Goal: Find specific page/section

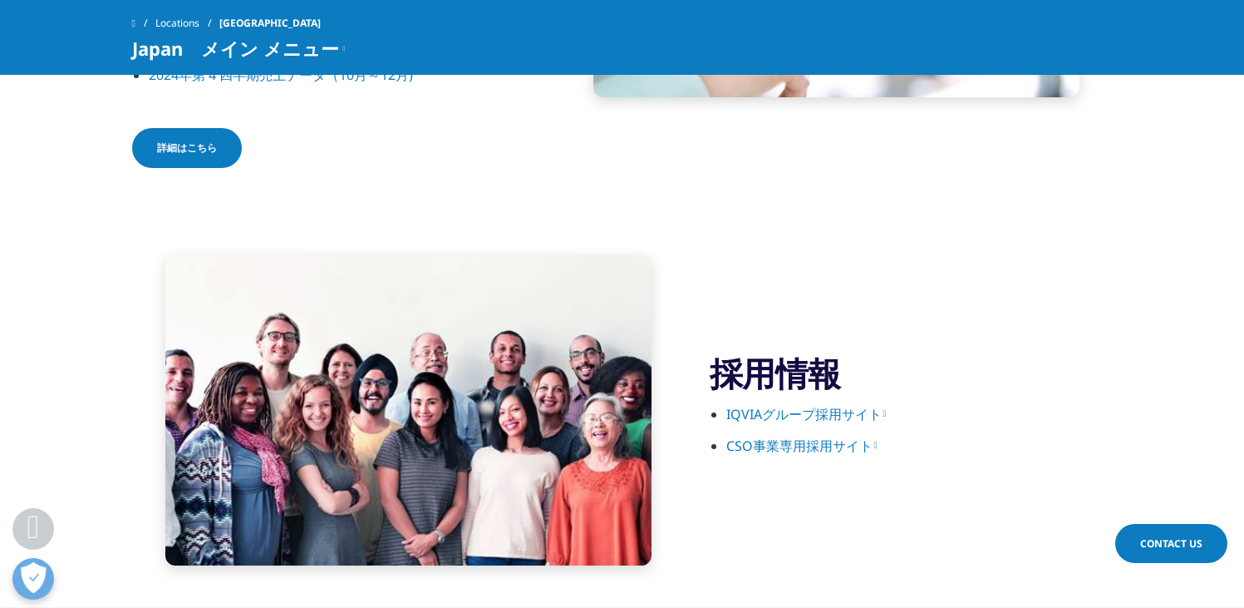
scroll to position [2327, 0]
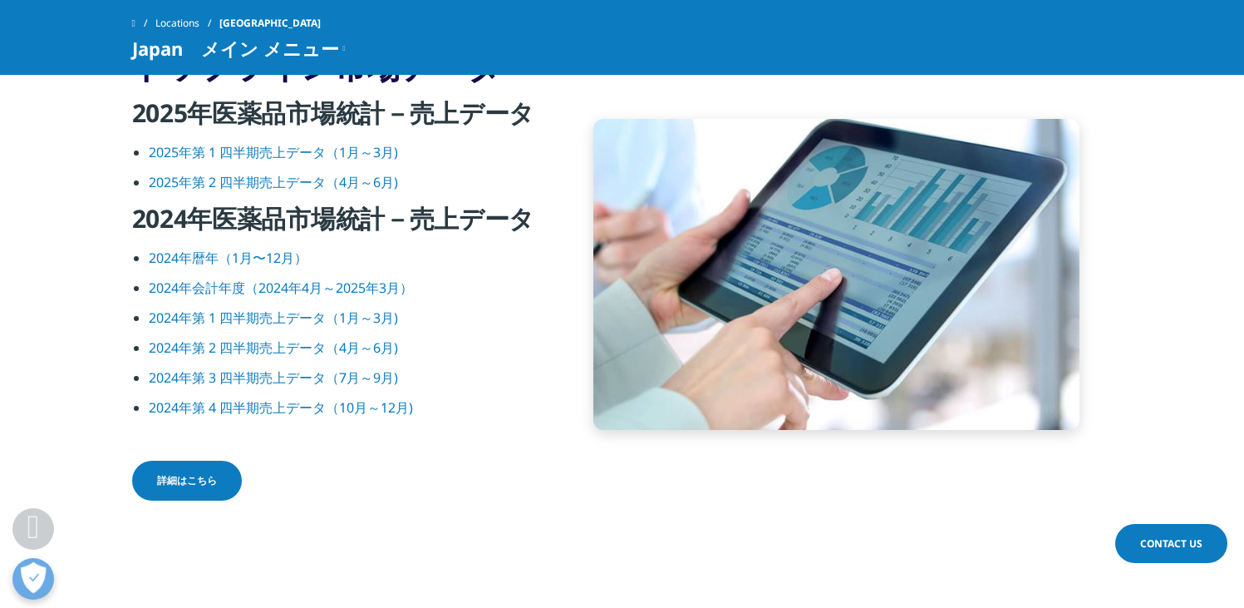
click at [307, 52] on span "Japan　メイン メニュー" at bounding box center [235, 48] width 207 height 20
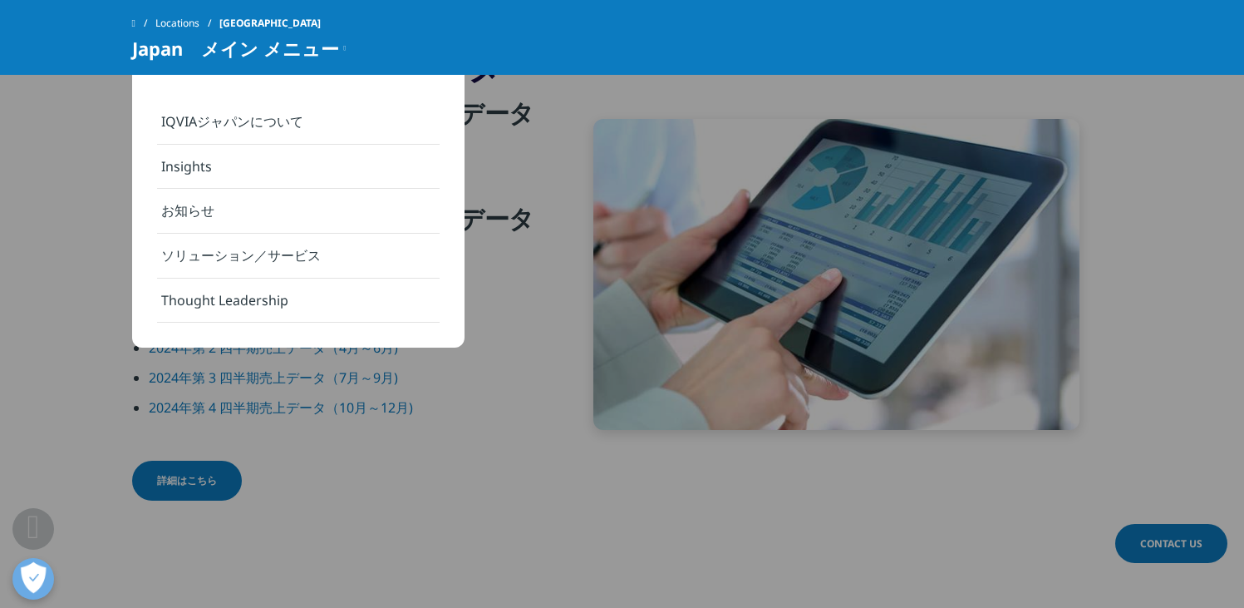
scroll to position [1995, 0]
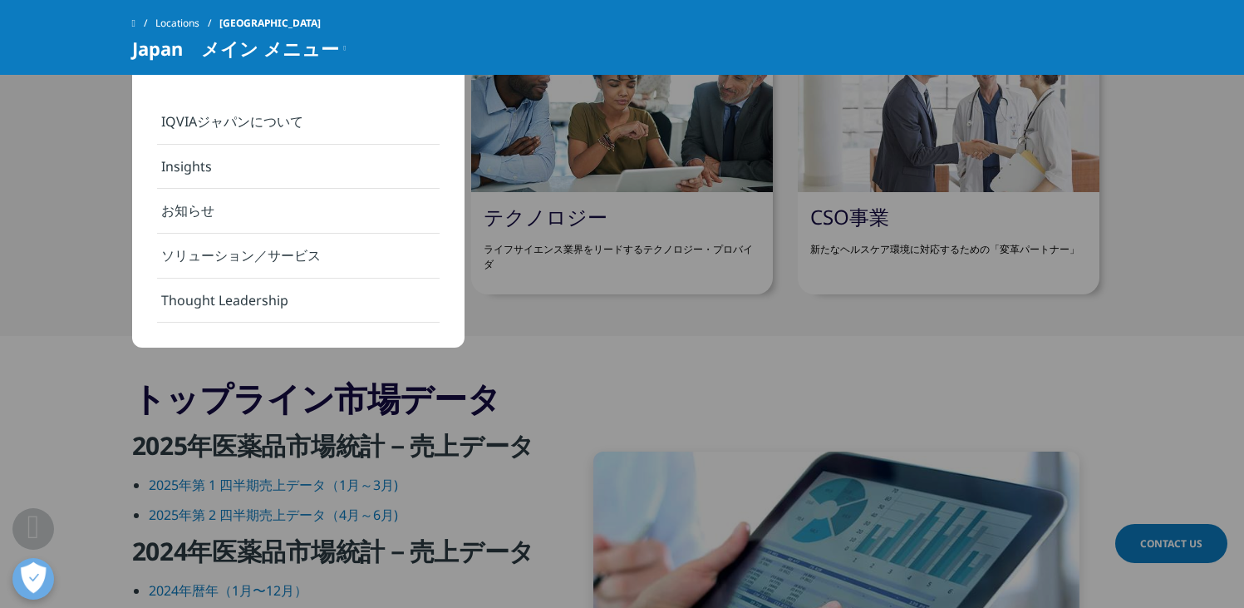
click at [172, 53] on span "Japan　メイン メニュー" at bounding box center [235, 48] width 207 height 20
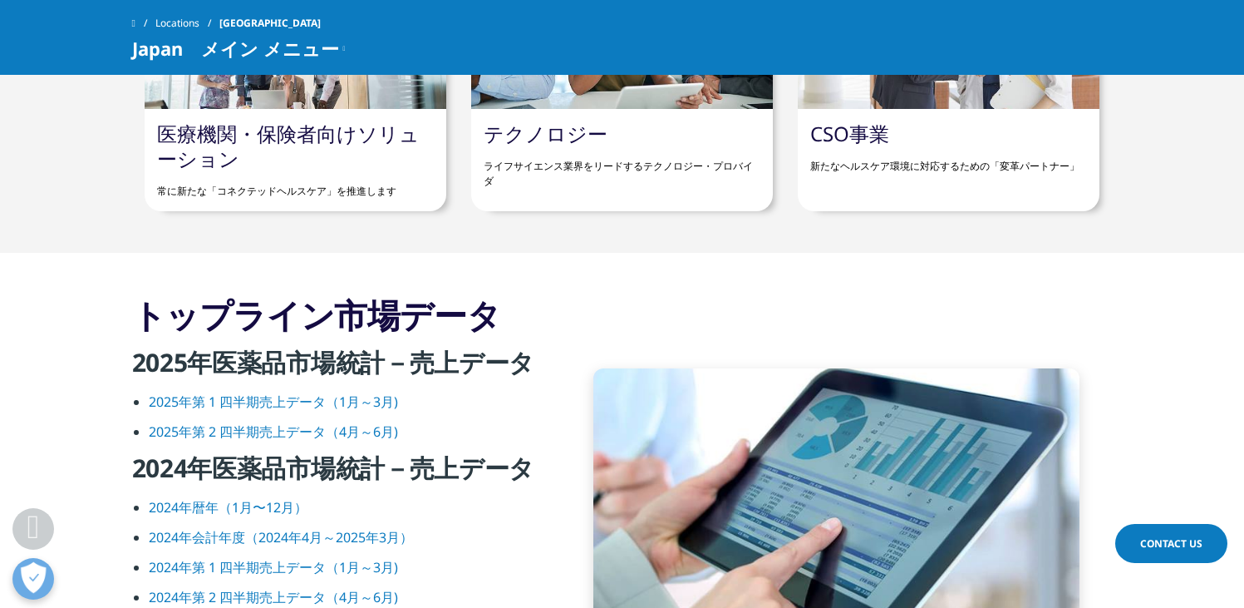
scroll to position [2161, 0]
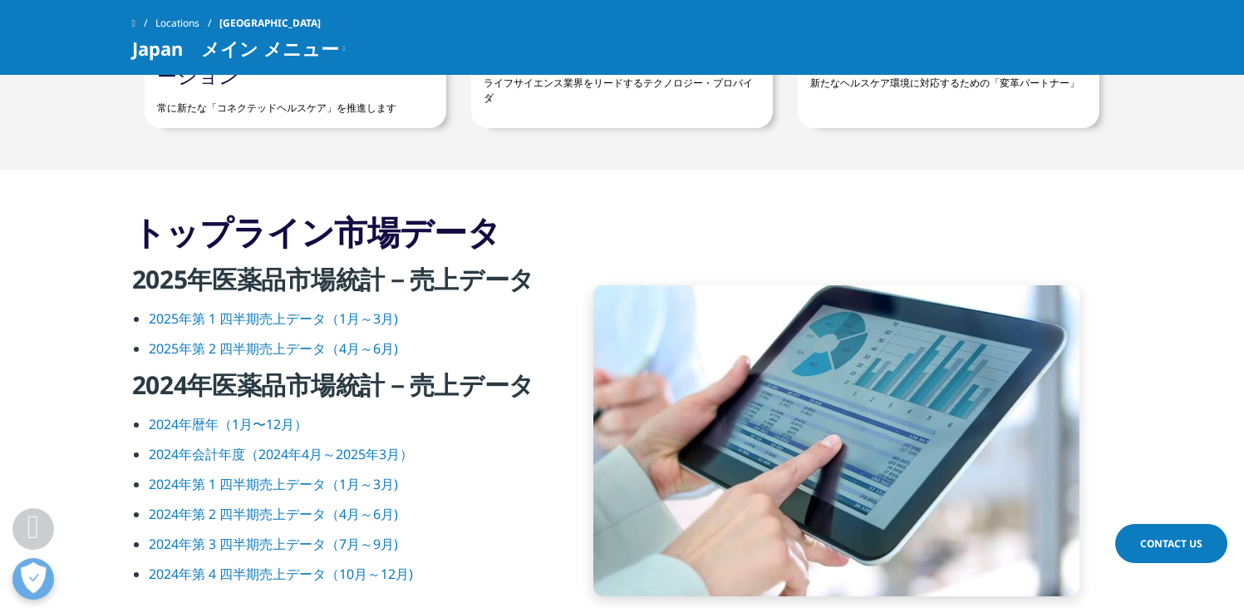
click at [293, 346] on link "2025年第 2 四半期売上データ（4月～6月)" at bounding box center [273, 348] width 249 height 18
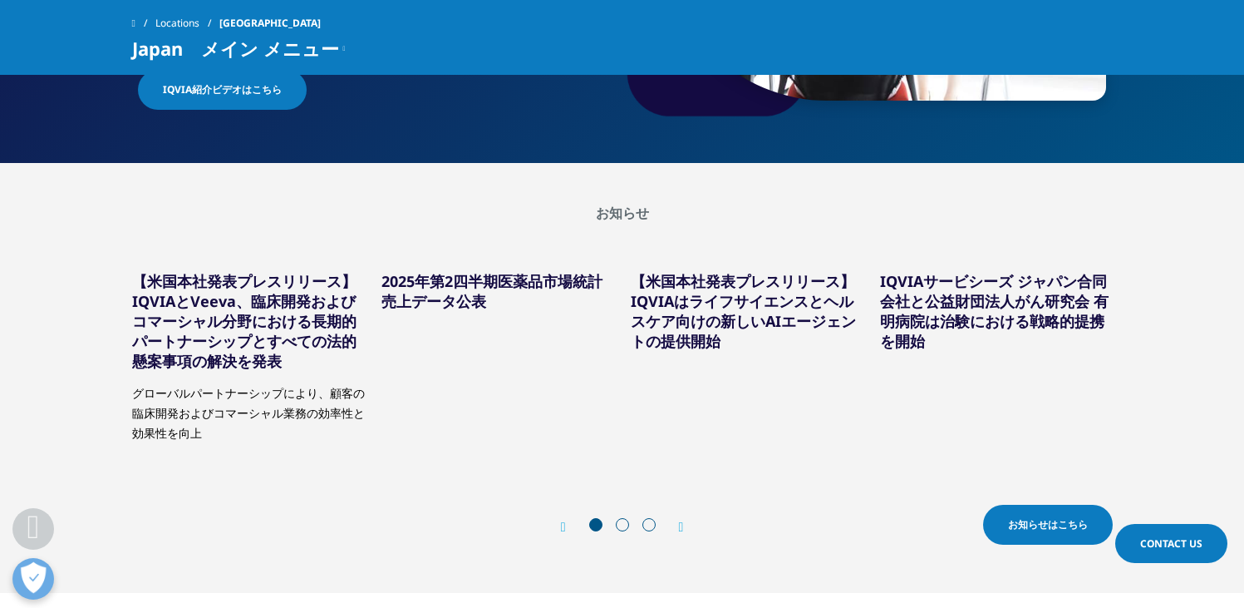
scroll to position [0, 0]
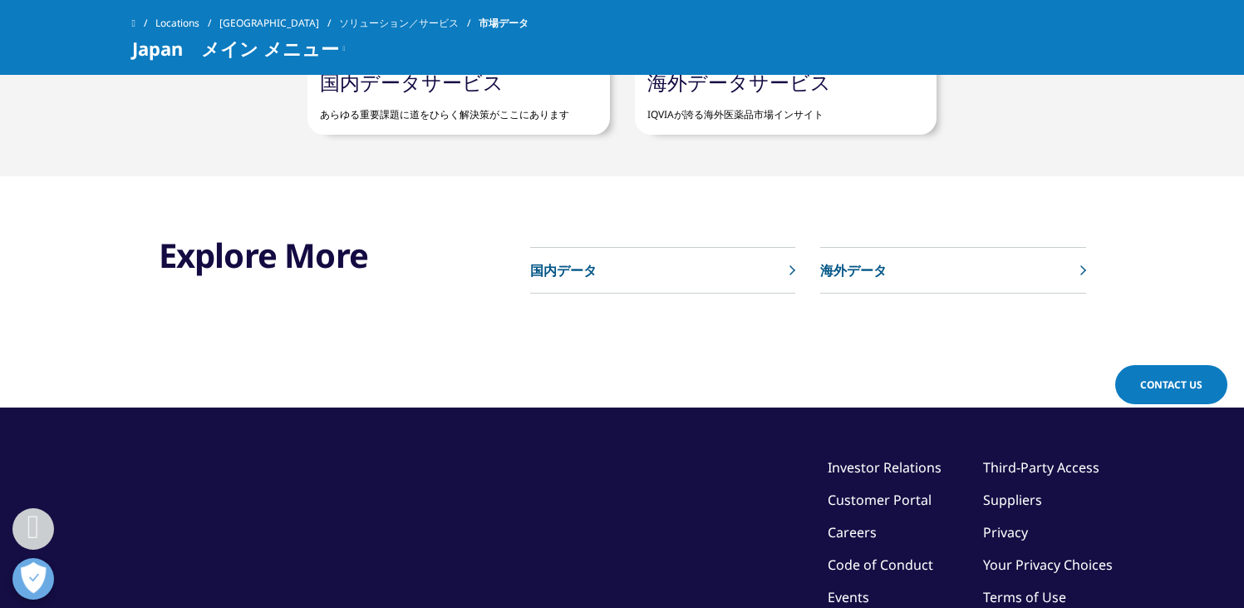
scroll to position [831, 0]
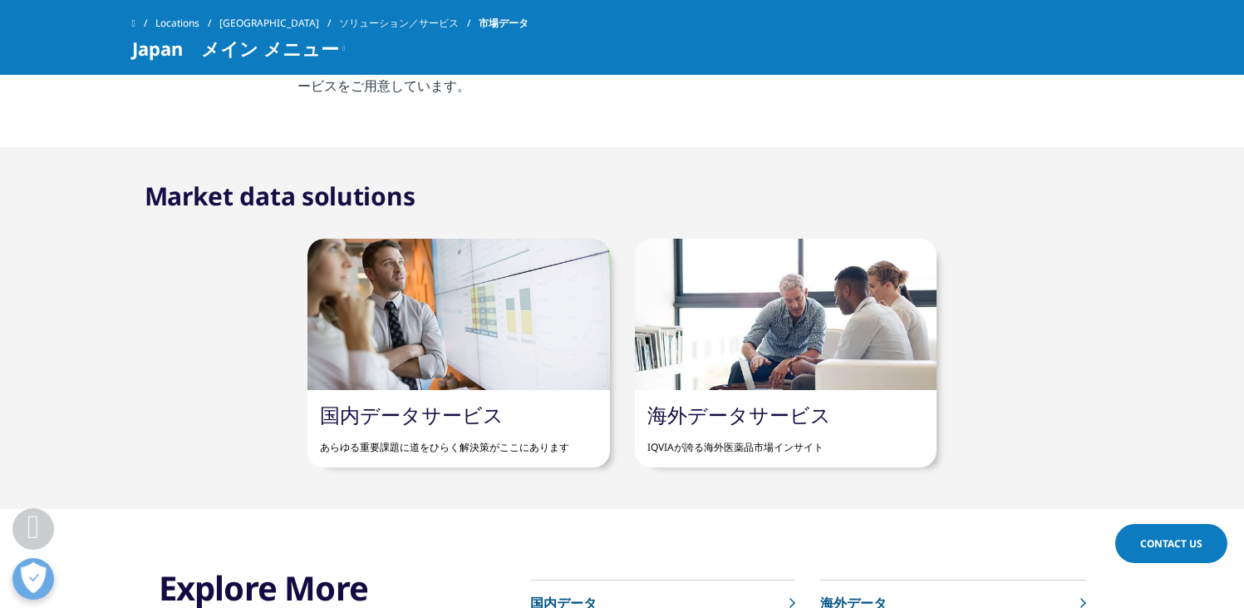
click at [439, 410] on link "国内データサービス" at bounding box center [412, 414] width 184 height 27
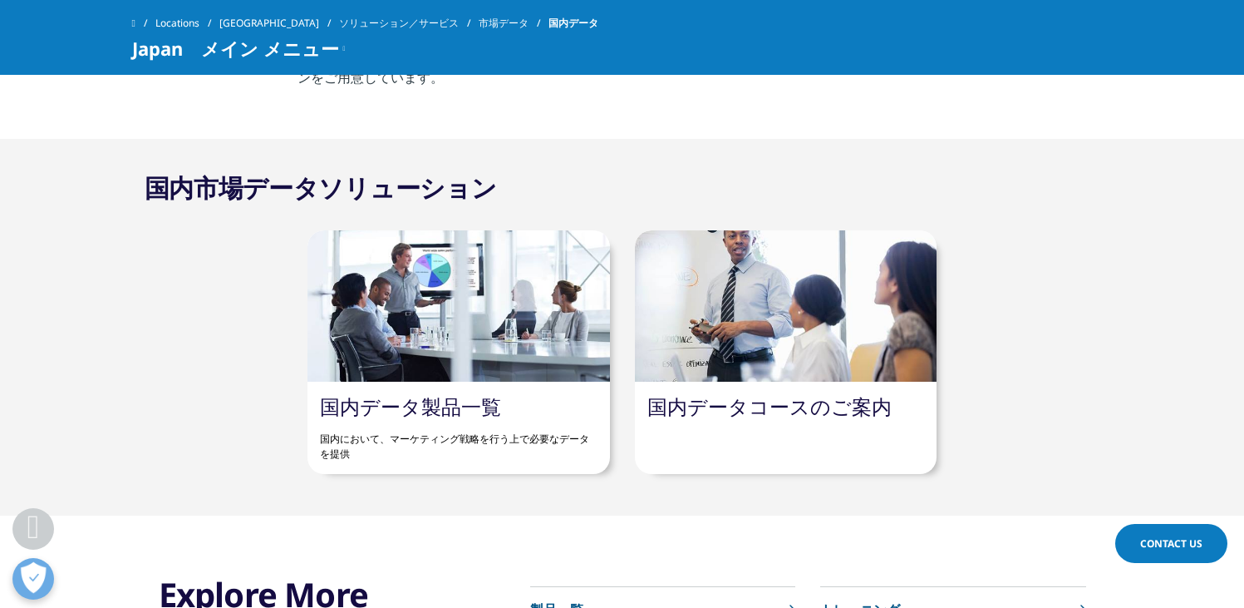
scroll to position [665, 0]
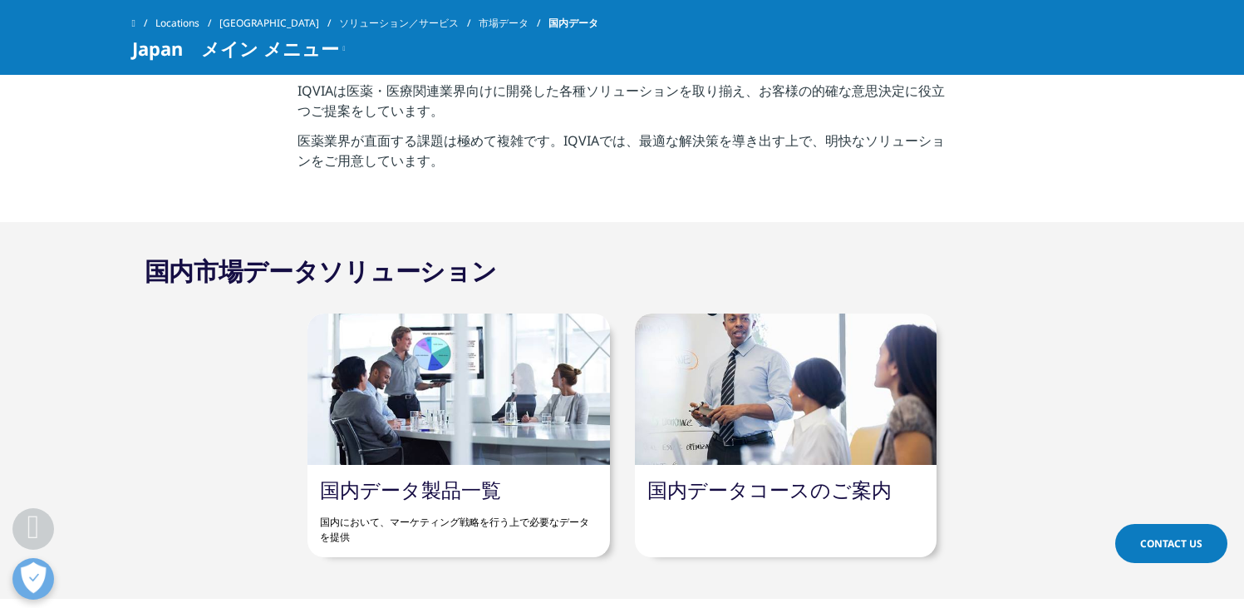
click at [480, 490] on link "国内データ製品一覧" at bounding box center [410, 488] width 181 height 27
